Goal: Task Accomplishment & Management: Complete application form

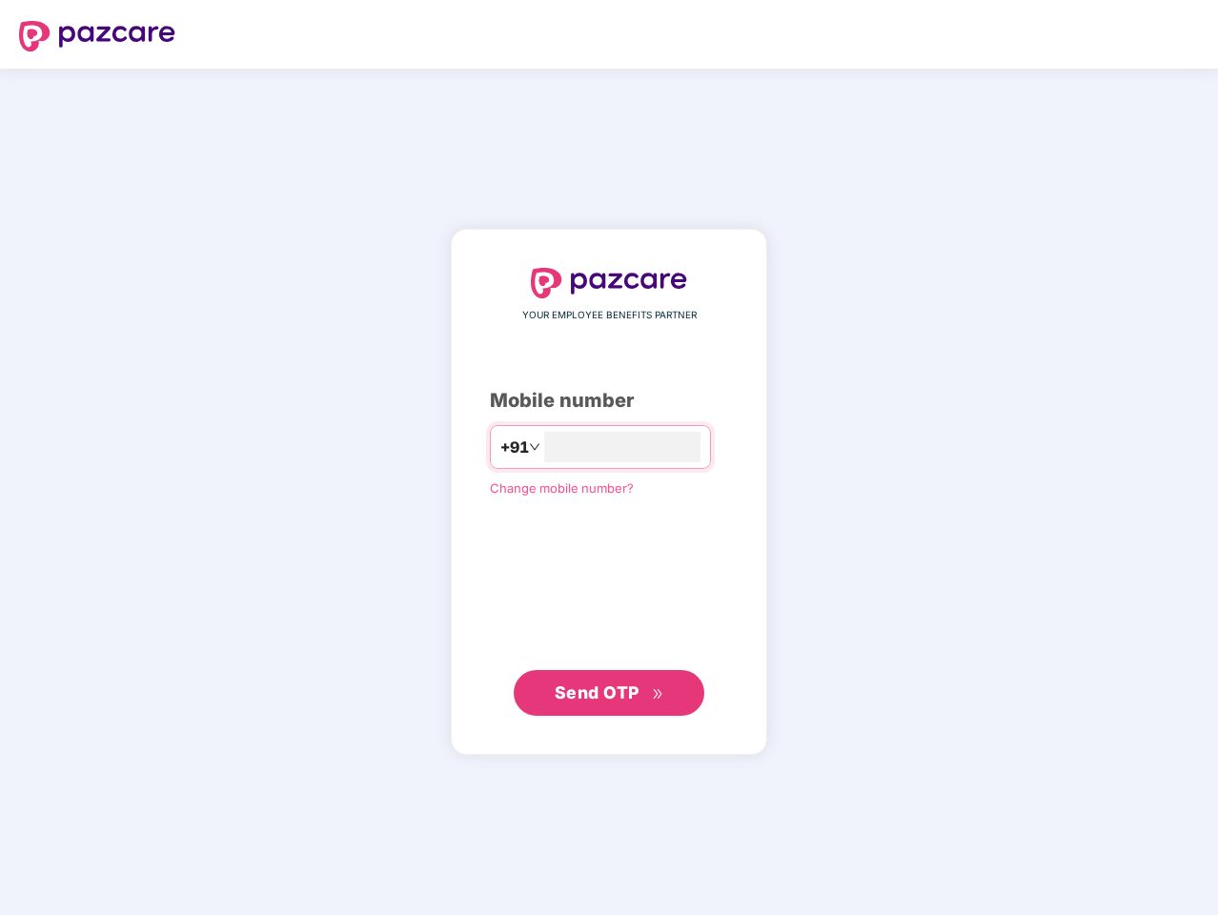
click at [609, 458] on input "number" at bounding box center [622, 447] width 156 height 31
click at [97, 36] on img at bounding box center [97, 36] width 156 height 31
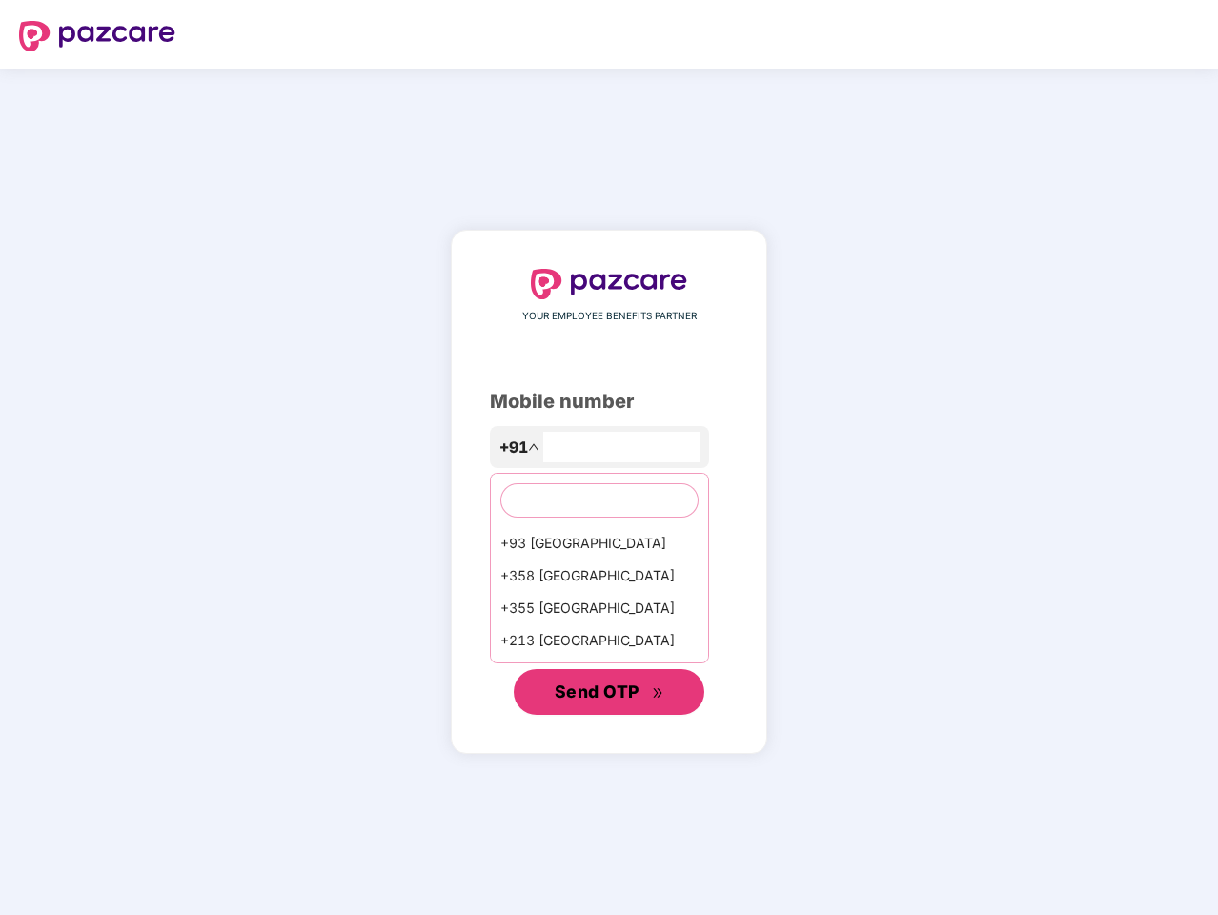
click at [609, 693] on span "Send OTP" at bounding box center [597, 692] width 85 height 20
